Goal: Find specific page/section: Find specific page/section

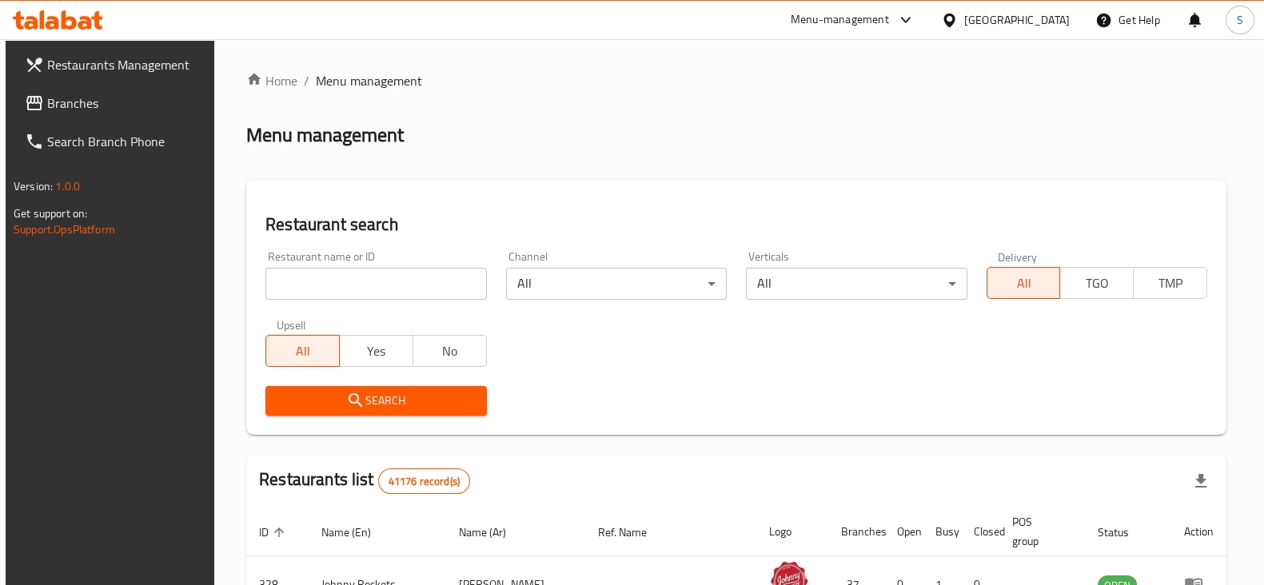
click at [333, 291] on input "search" at bounding box center [376, 284] width 221 height 32
paste input "698586"
type input "698586"
click button "Search" at bounding box center [376, 401] width 221 height 30
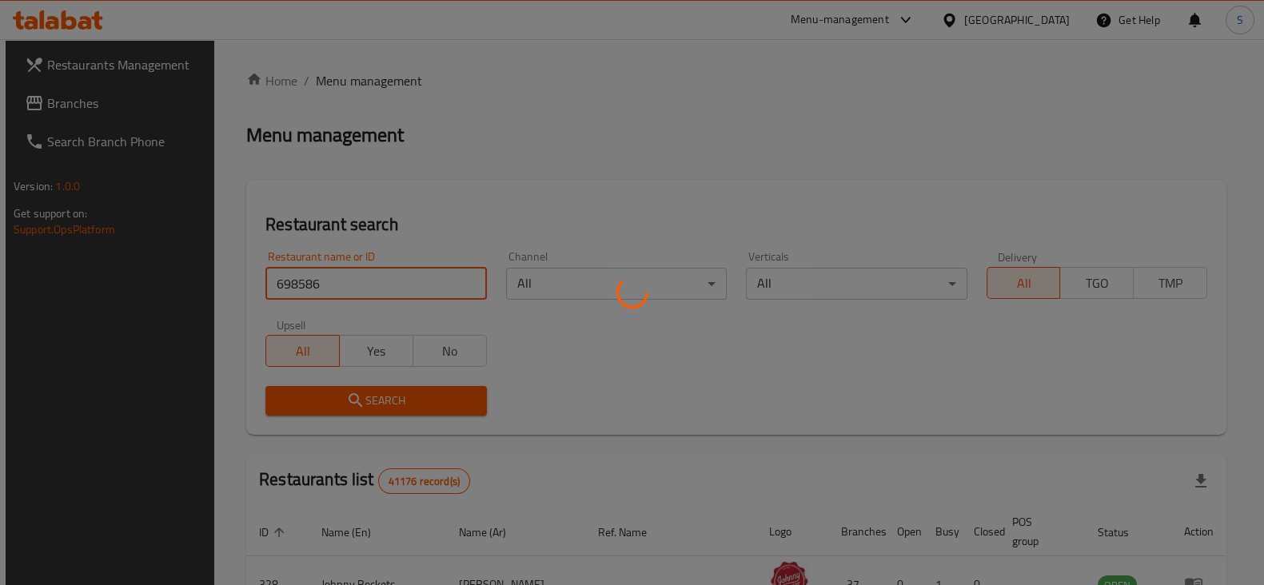
click at [639, 165] on div at bounding box center [632, 292] width 1264 height 585
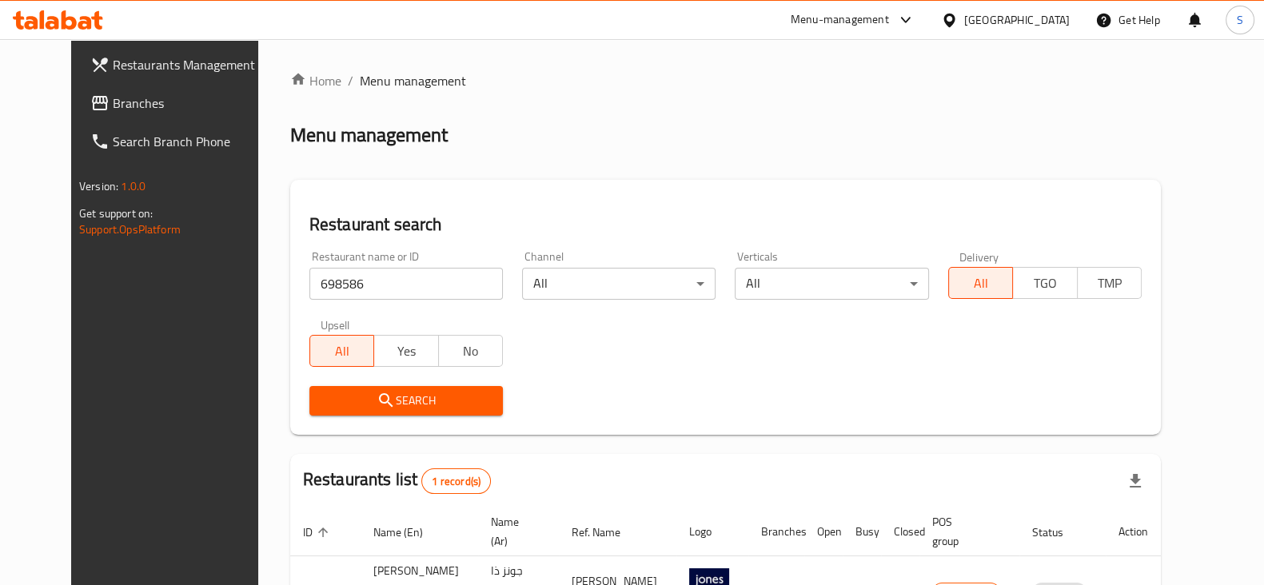
scroll to position [96, 0]
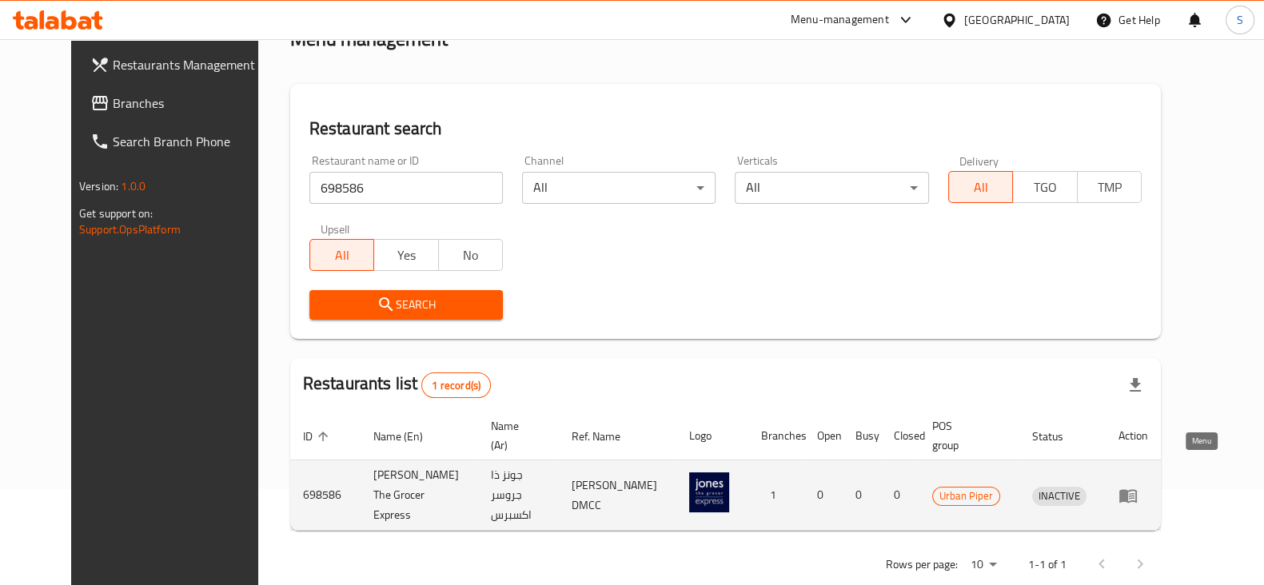
click at [1138, 486] on icon "enhanced table" at bounding box center [1128, 495] width 19 height 19
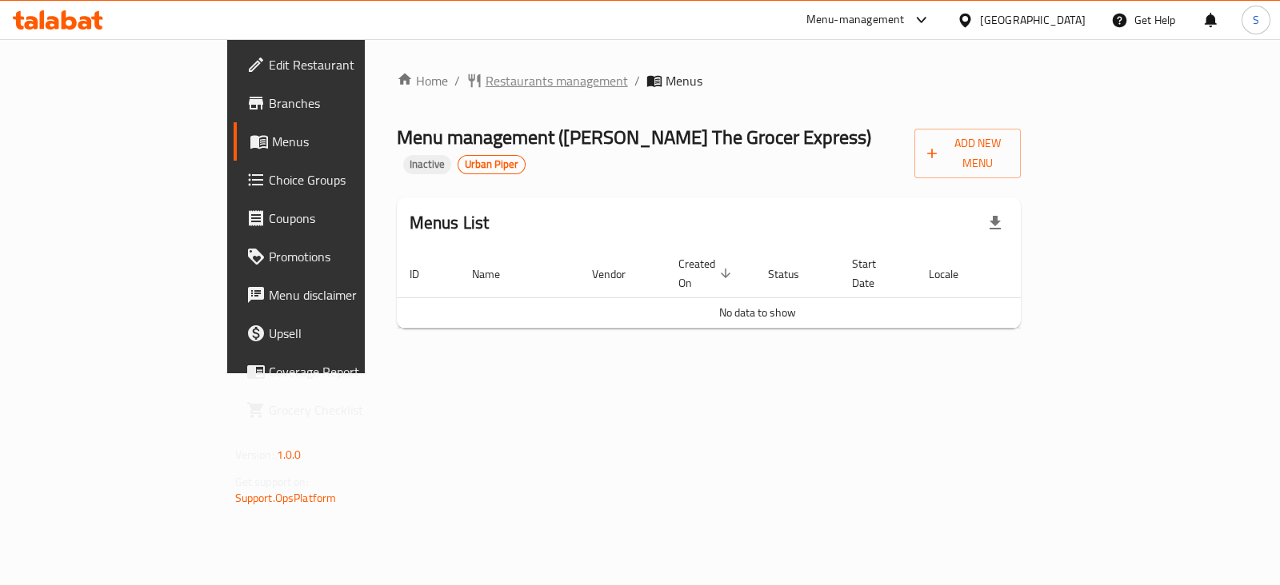
click at [485, 82] on span "Restaurants management" at bounding box center [556, 80] width 142 height 19
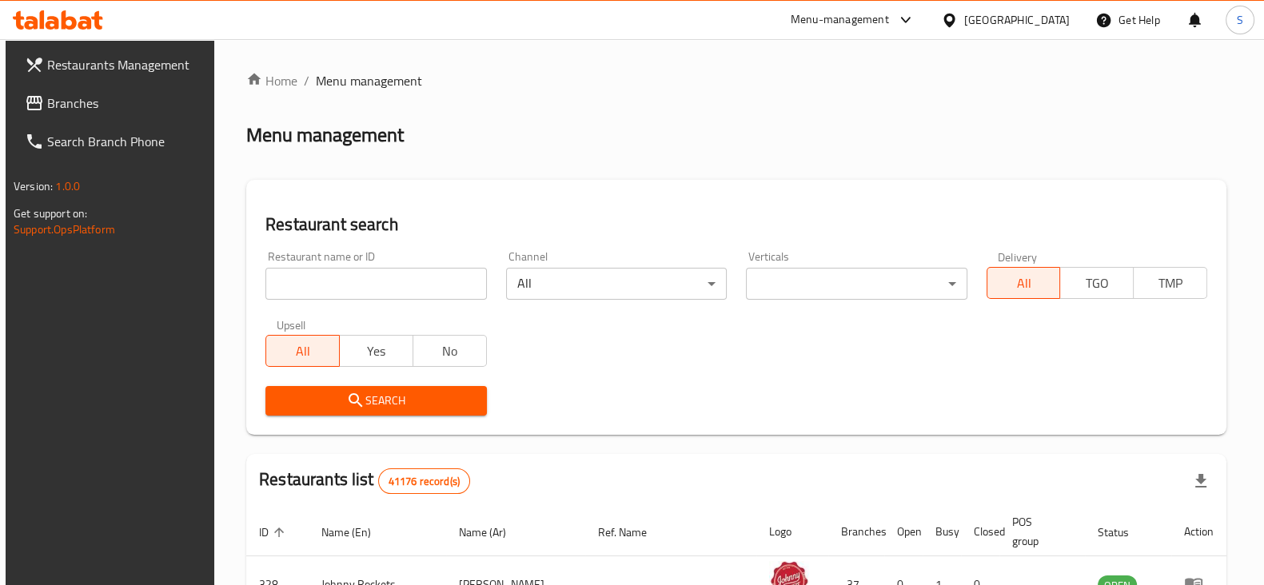
click at [423, 270] on input "search" at bounding box center [376, 284] width 221 height 32
type input "slurpy udon"
click button "Search" at bounding box center [376, 401] width 221 height 30
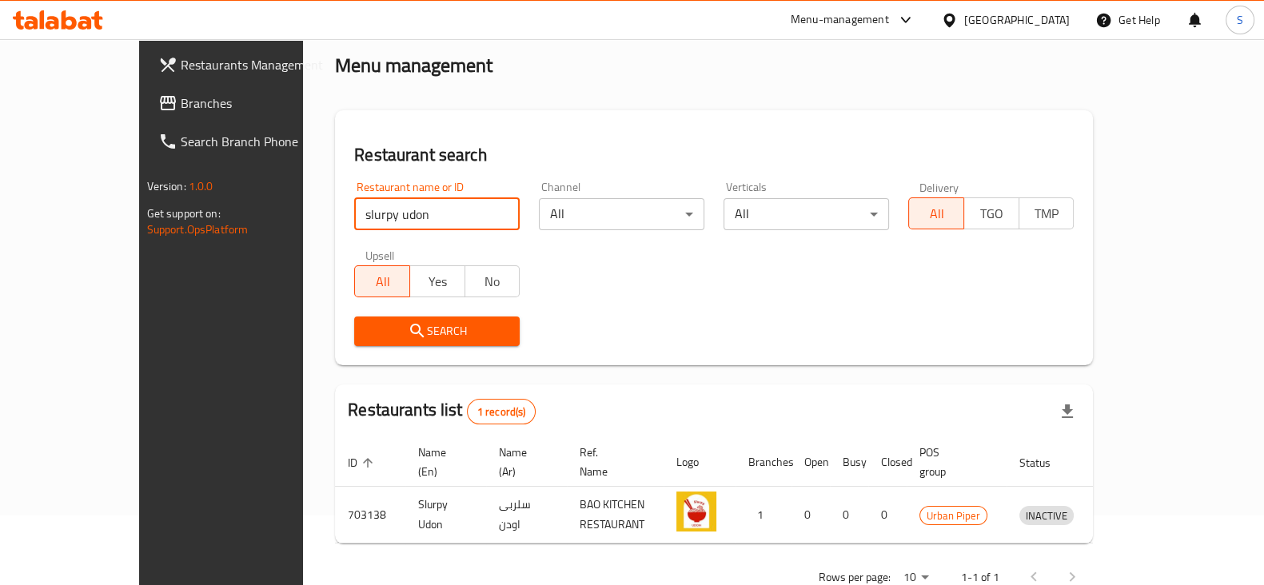
scroll to position [96, 0]
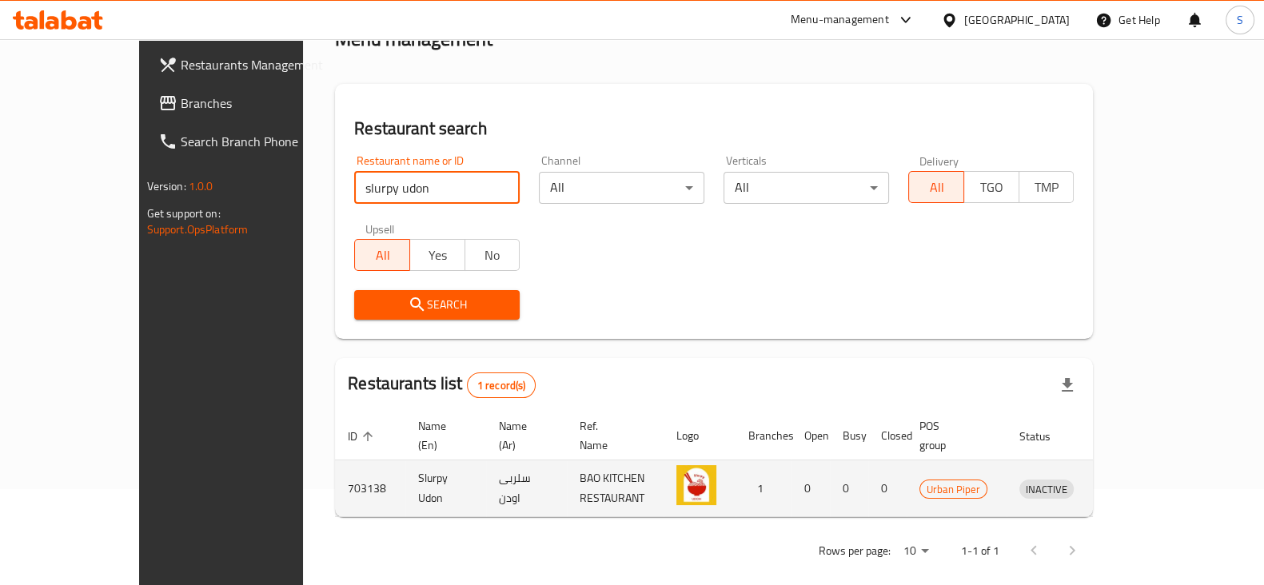
click at [1124, 483] on icon "enhanced table" at bounding box center [1116, 490] width 18 height 14
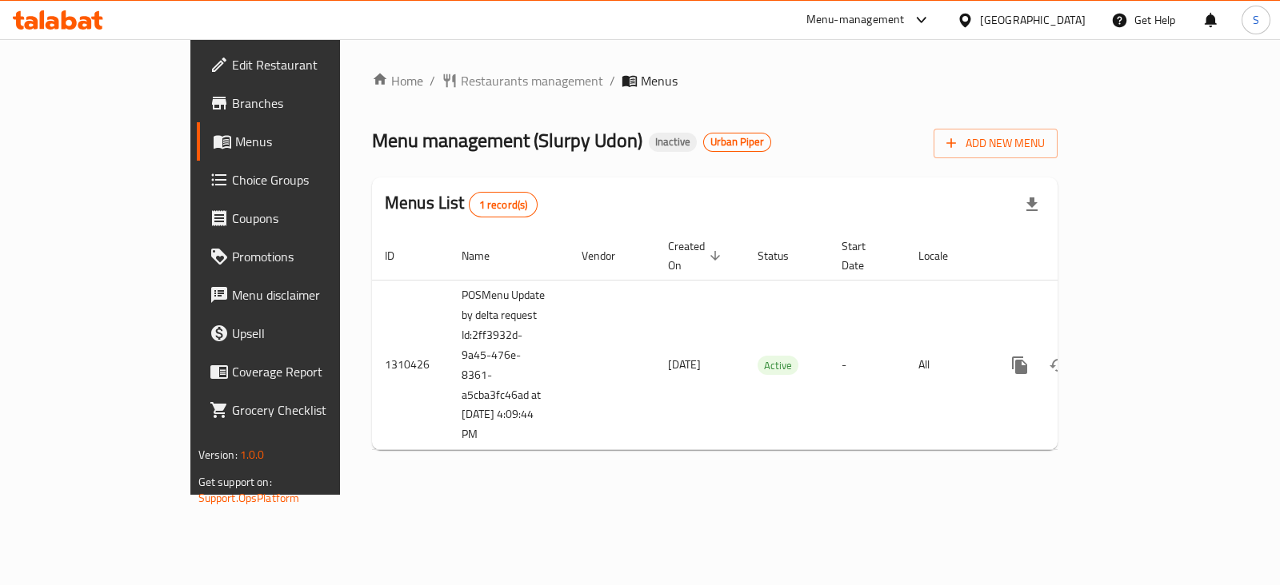
drag, startPoint x: 427, startPoint y: 86, endPoint x: 432, endPoint y: 114, distance: 28.4
click at [461, 86] on span "Restaurants management" at bounding box center [532, 80] width 142 height 19
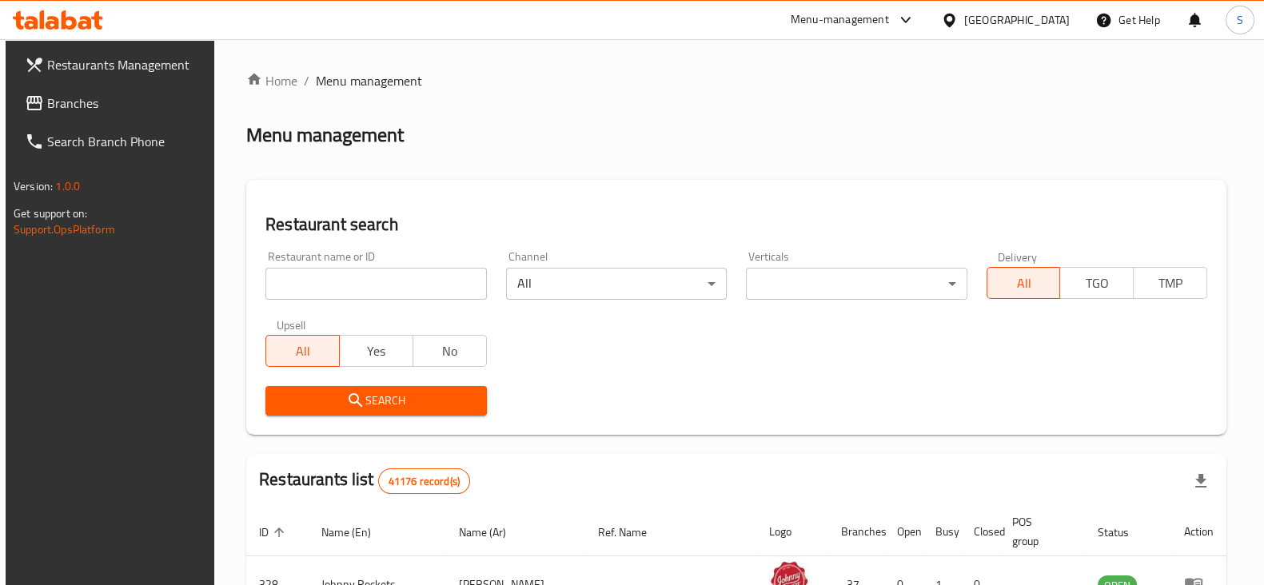
click at [448, 283] on input "search" at bounding box center [376, 284] width 221 height 32
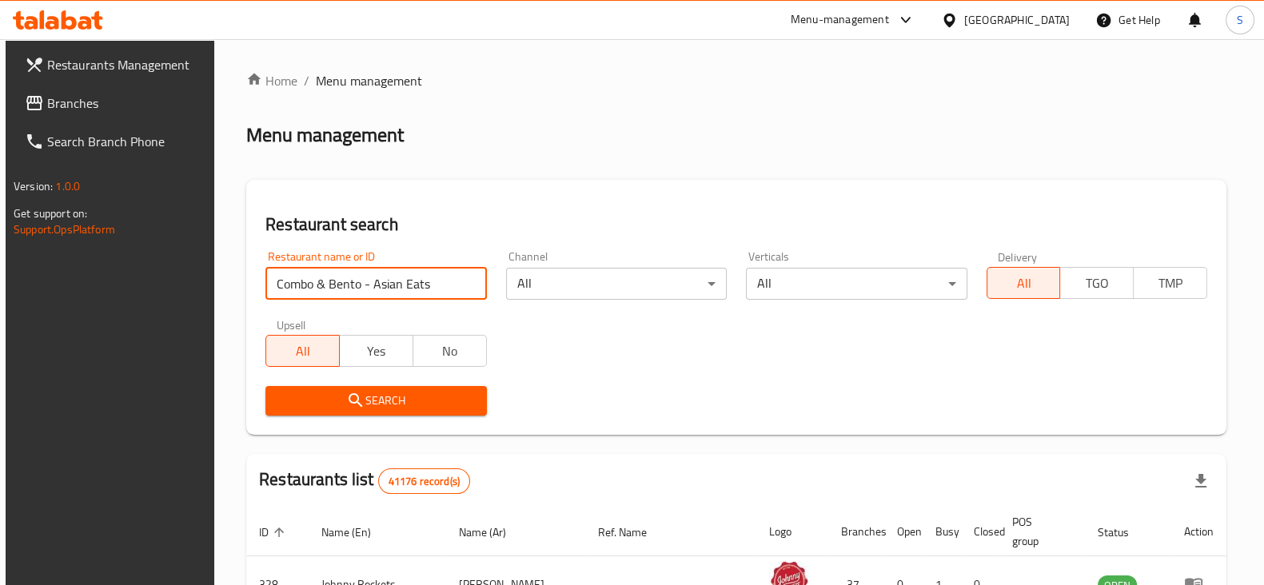
click button "Search" at bounding box center [376, 401] width 221 height 30
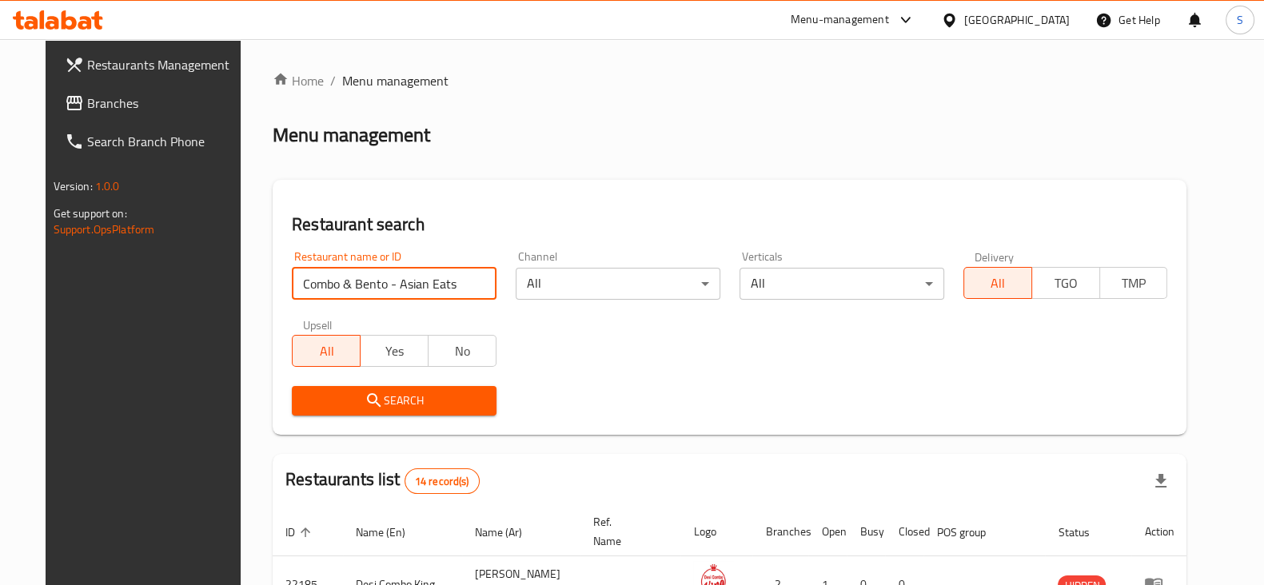
drag, startPoint x: 393, startPoint y: 290, endPoint x: 151, endPoint y: 252, distance: 244.4
paste input "703073"
type input "703073"
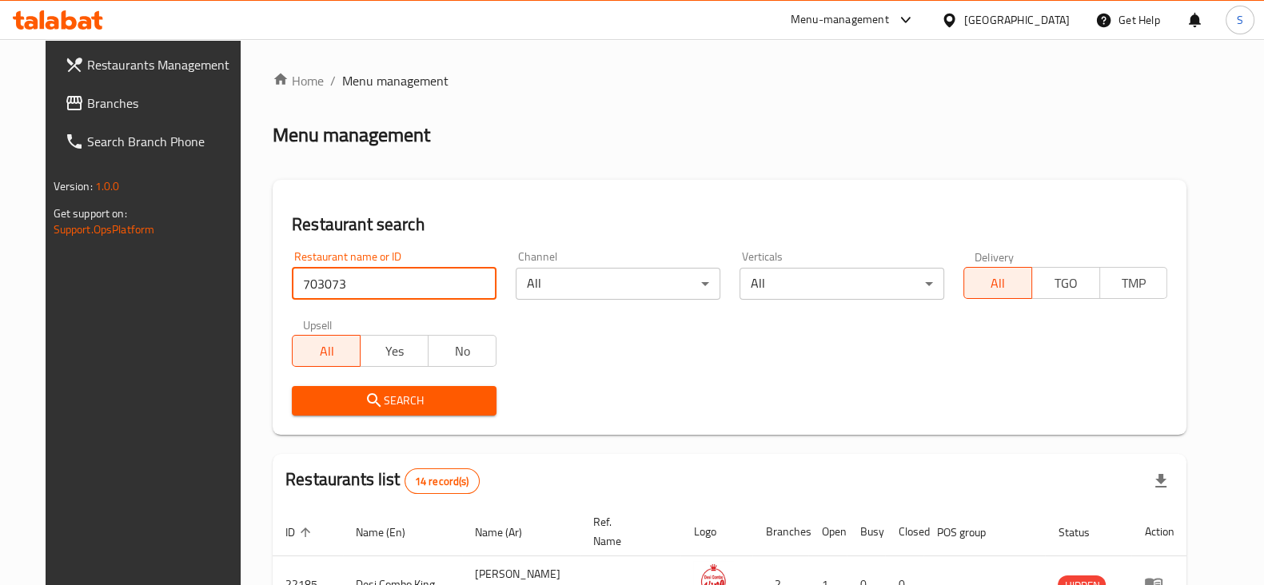
click button "Search" at bounding box center [394, 401] width 205 height 30
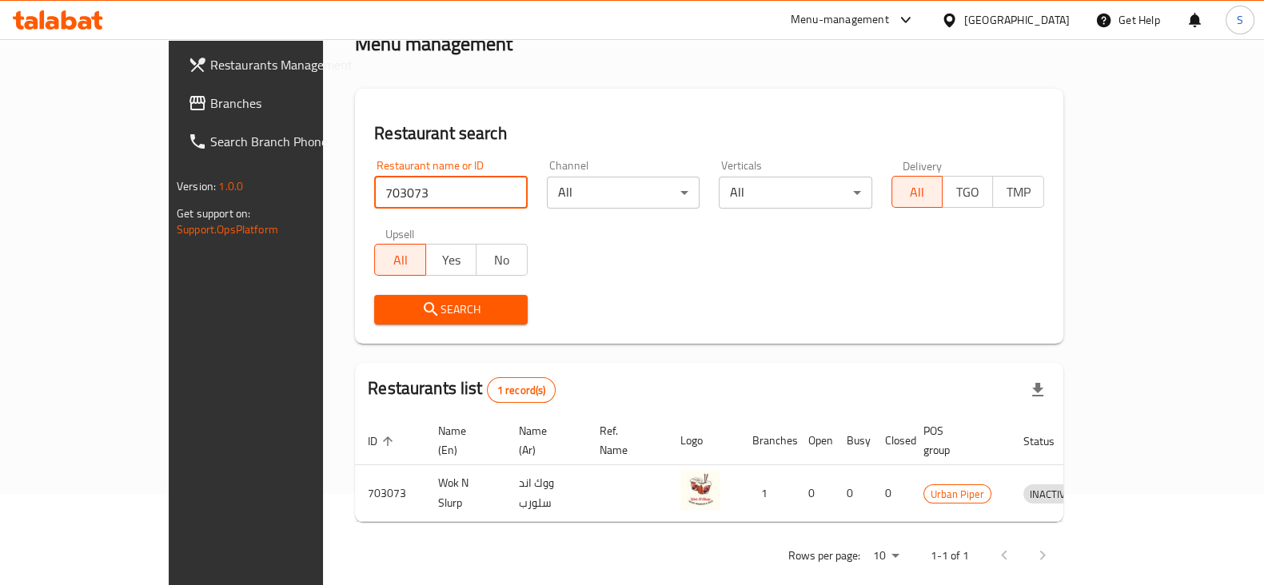
scroll to position [96, 0]
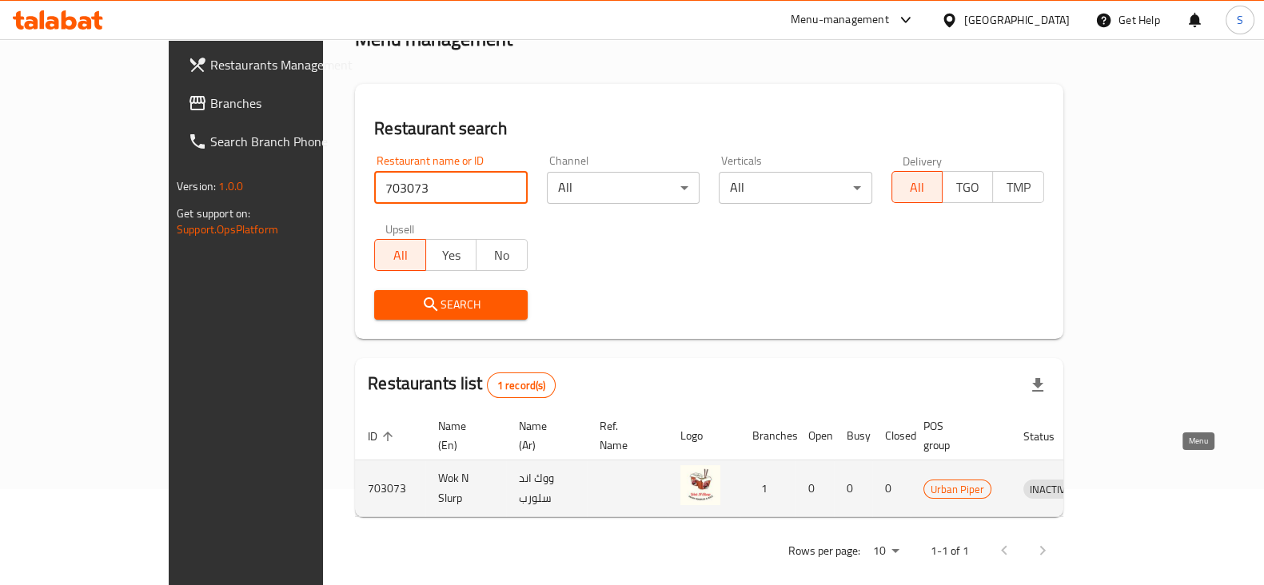
click at [1126, 486] on icon "enhanced table" at bounding box center [1123, 489] width 6 height 6
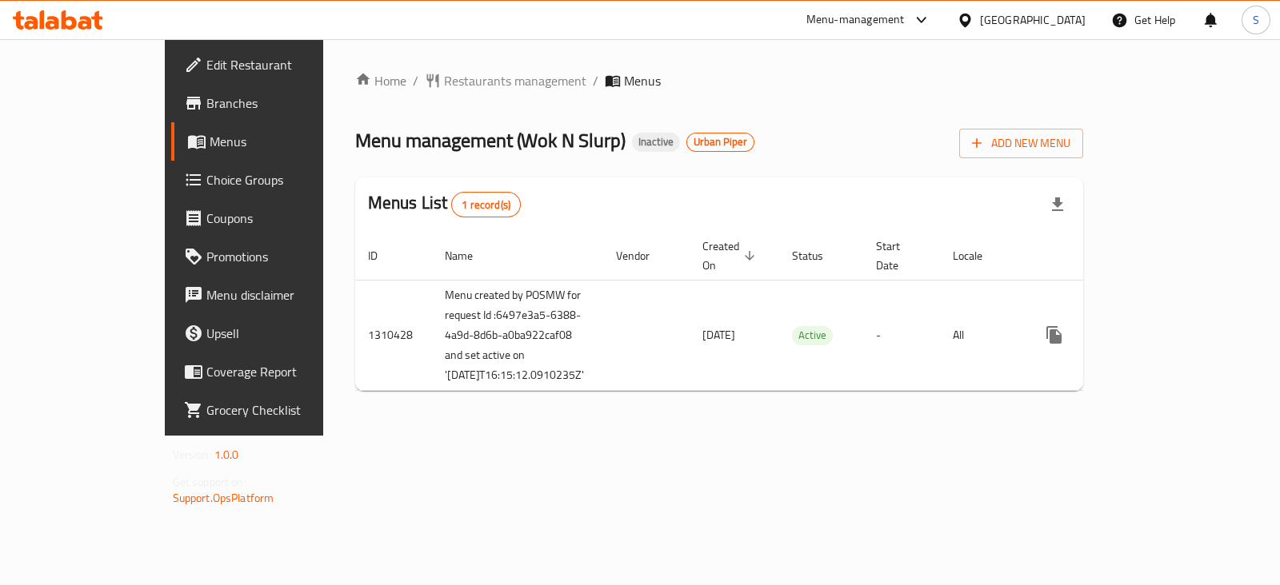
click at [444, 90] on span "Restaurants management" at bounding box center [515, 80] width 142 height 19
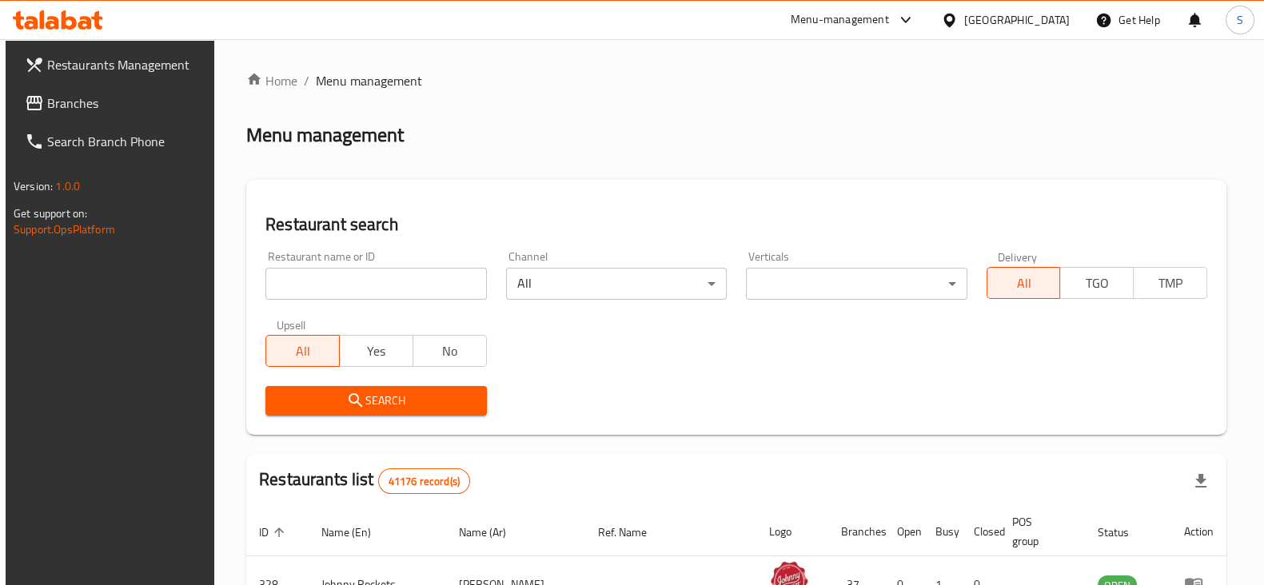
click at [421, 290] on input "search" at bounding box center [376, 284] width 221 height 32
paste input "703349"
type input "703349"
click button "Search" at bounding box center [376, 401] width 221 height 30
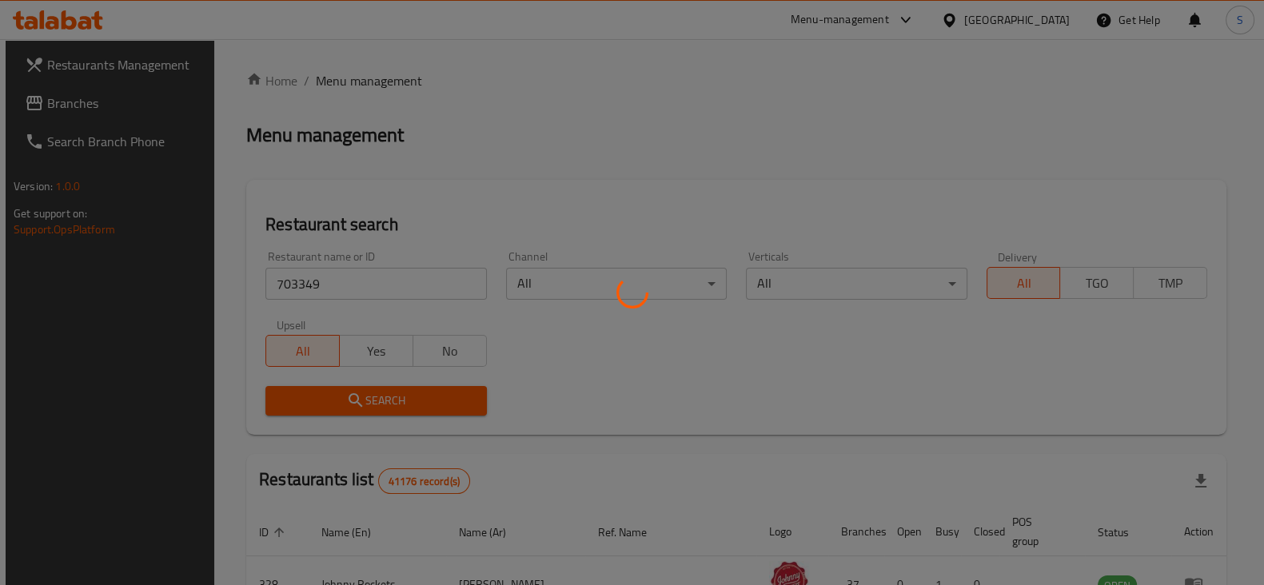
click at [846, 146] on div at bounding box center [632, 292] width 1264 height 585
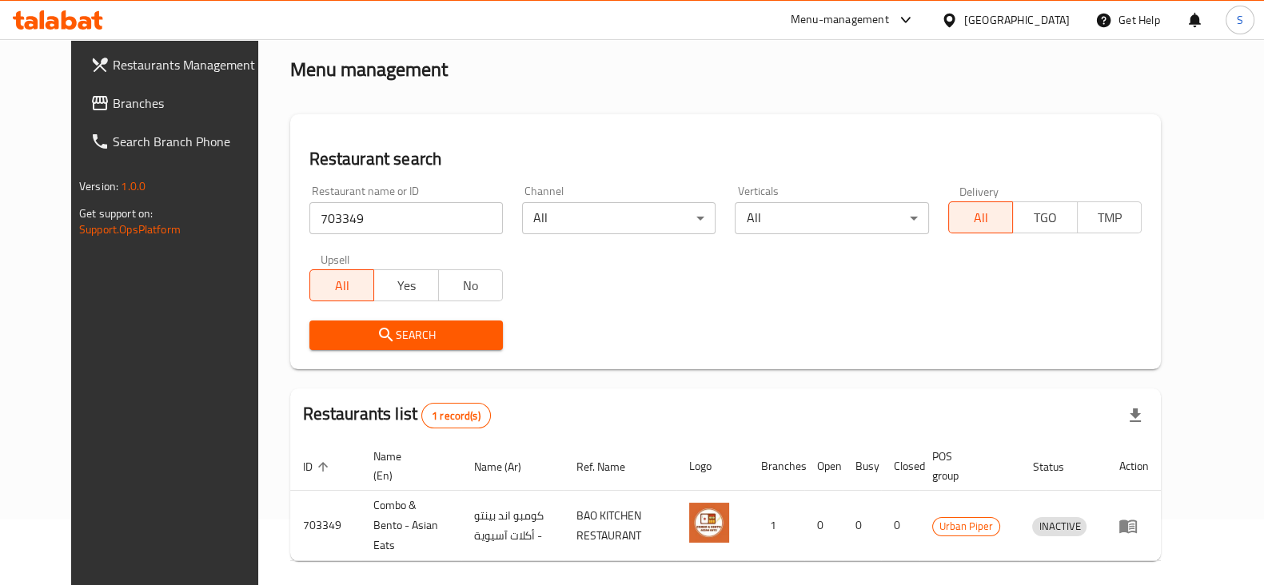
scroll to position [115, 0]
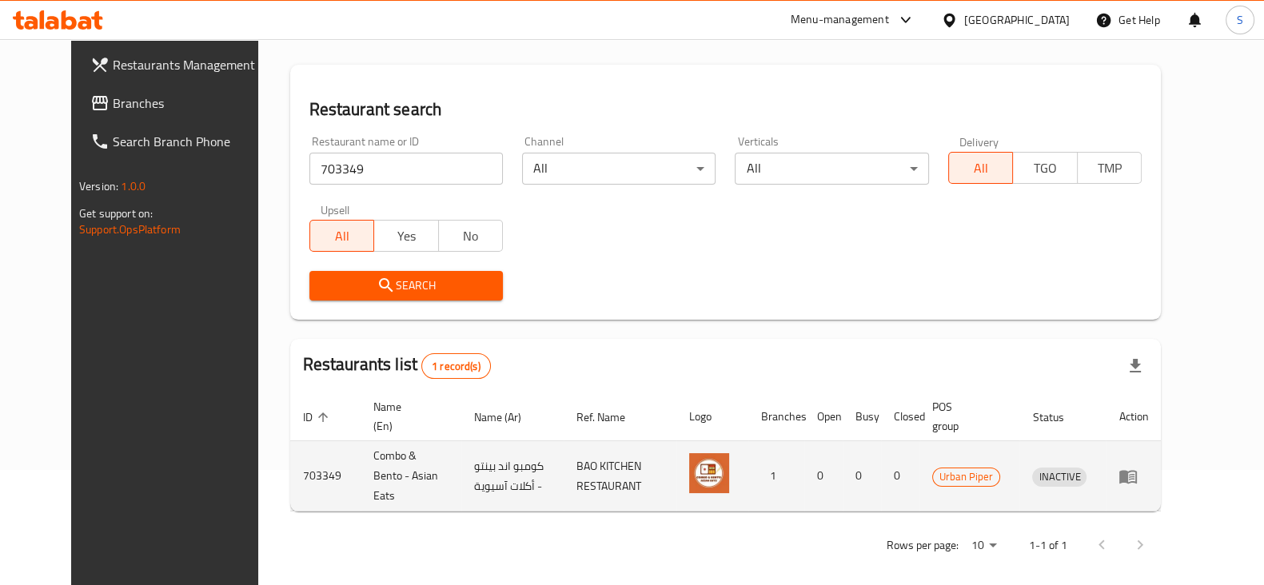
click at [1161, 467] on td "enhanced table" at bounding box center [1133, 476] width 55 height 70
click at [1137, 470] on icon "enhanced table" at bounding box center [1129, 477] width 18 height 14
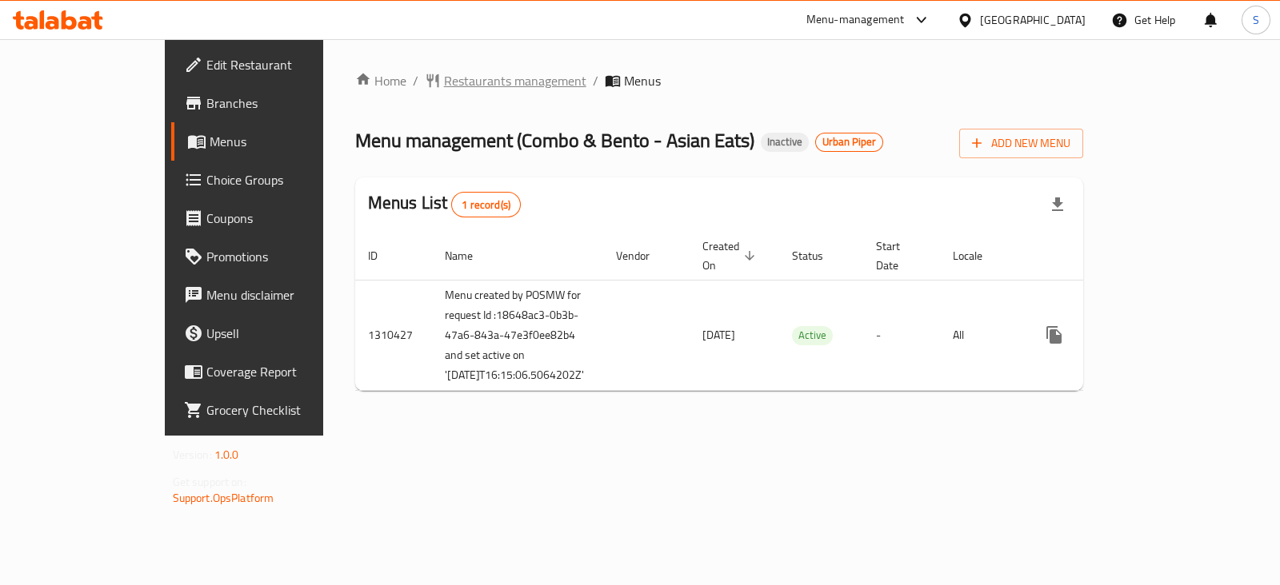
click at [593, 86] on li "/" at bounding box center [596, 80] width 6 height 19
drag, startPoint x: 444, startPoint y: 71, endPoint x: 469, endPoint y: 122, distance: 56.2
click at [444, 71] on span "Restaurants management" at bounding box center [515, 80] width 142 height 19
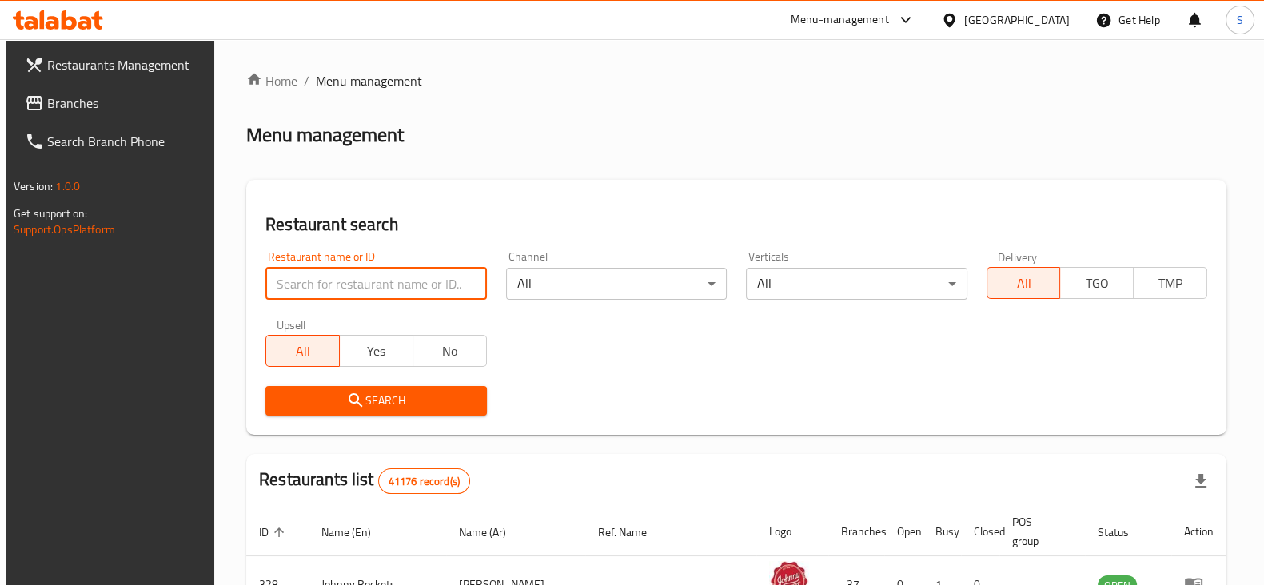
click at [461, 279] on input "search" at bounding box center [376, 284] width 221 height 32
paste input "704961"
type input "704961"
click button "Search" at bounding box center [376, 401] width 221 height 30
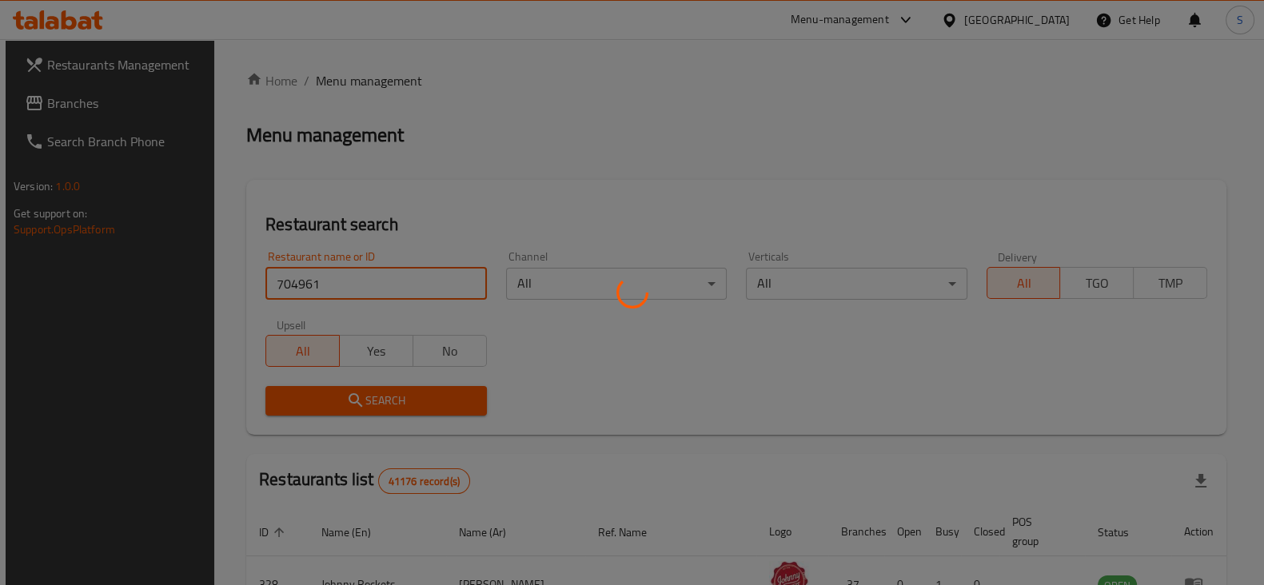
click at [516, 181] on div at bounding box center [632, 292] width 1264 height 585
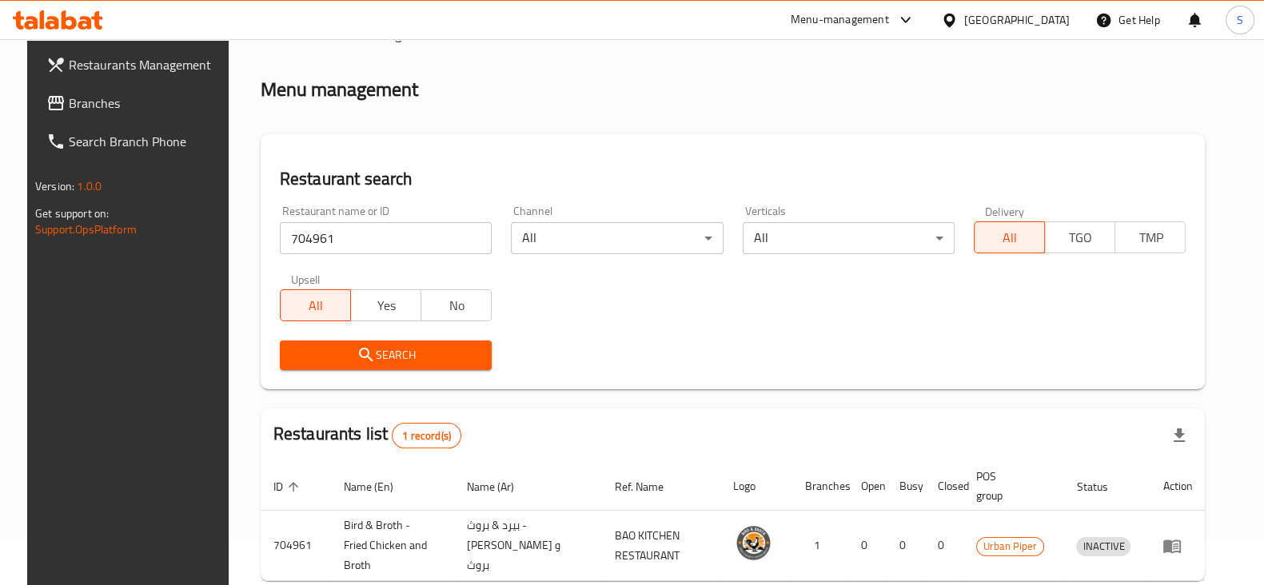
scroll to position [108, 0]
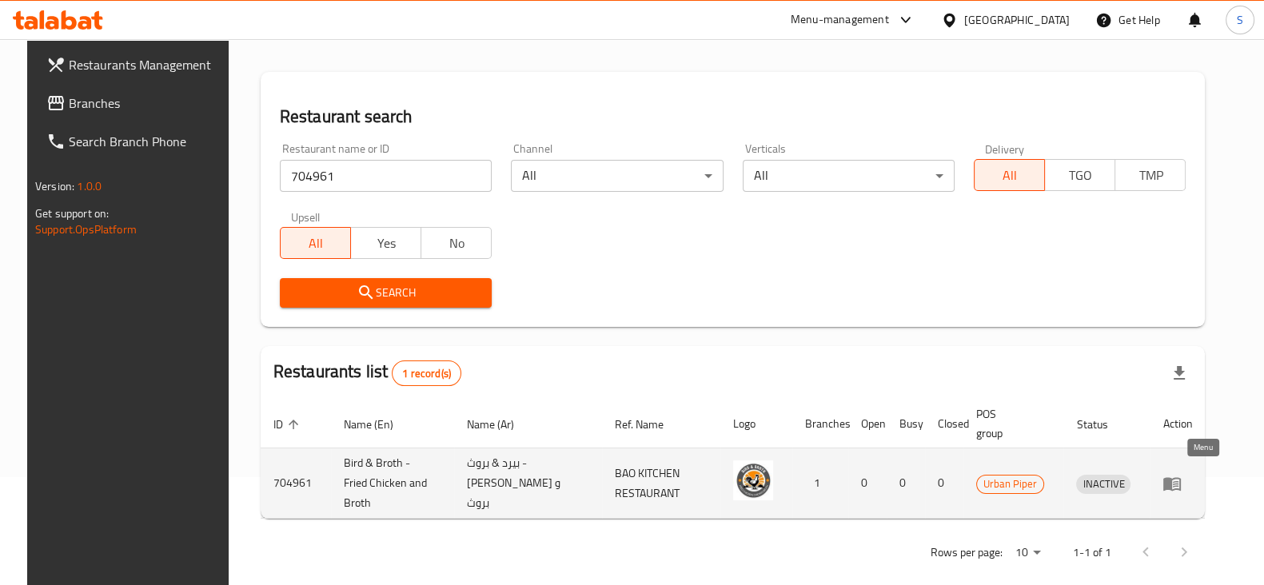
click at [1181, 481] on icon "enhanced table" at bounding box center [1173, 484] width 18 height 14
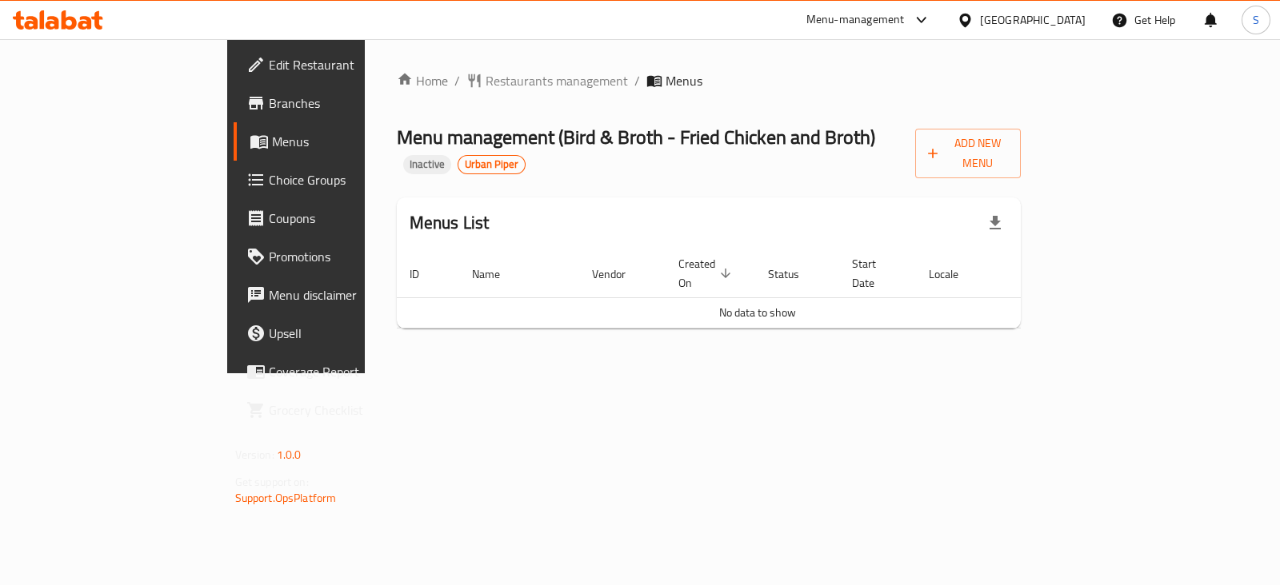
click at [269, 106] on span "Branches" at bounding box center [348, 103] width 159 height 19
